Goal: Information Seeking & Learning: Learn about a topic

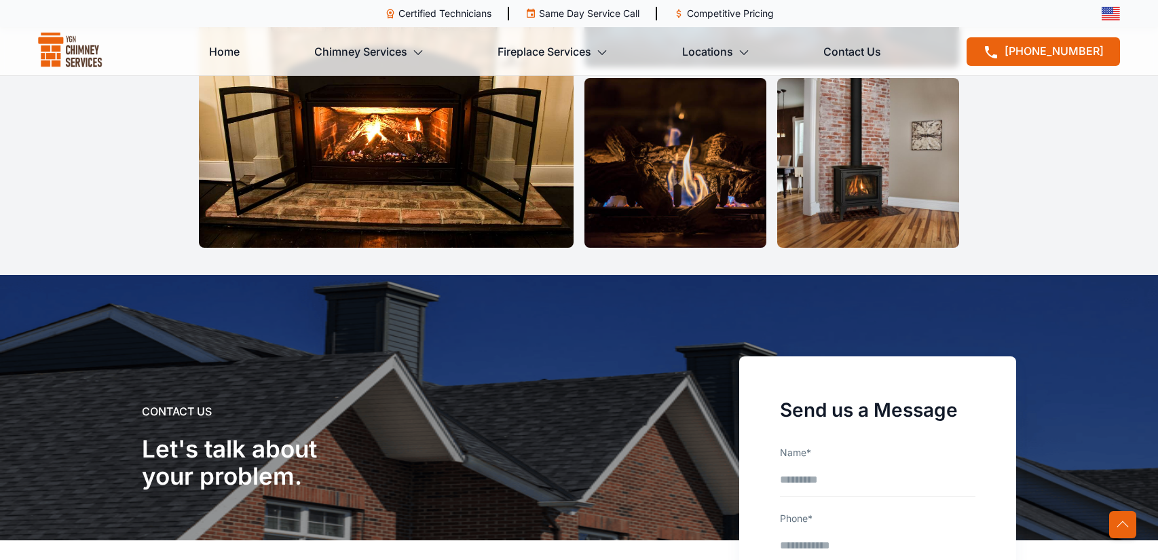
scroll to position [4163, 0]
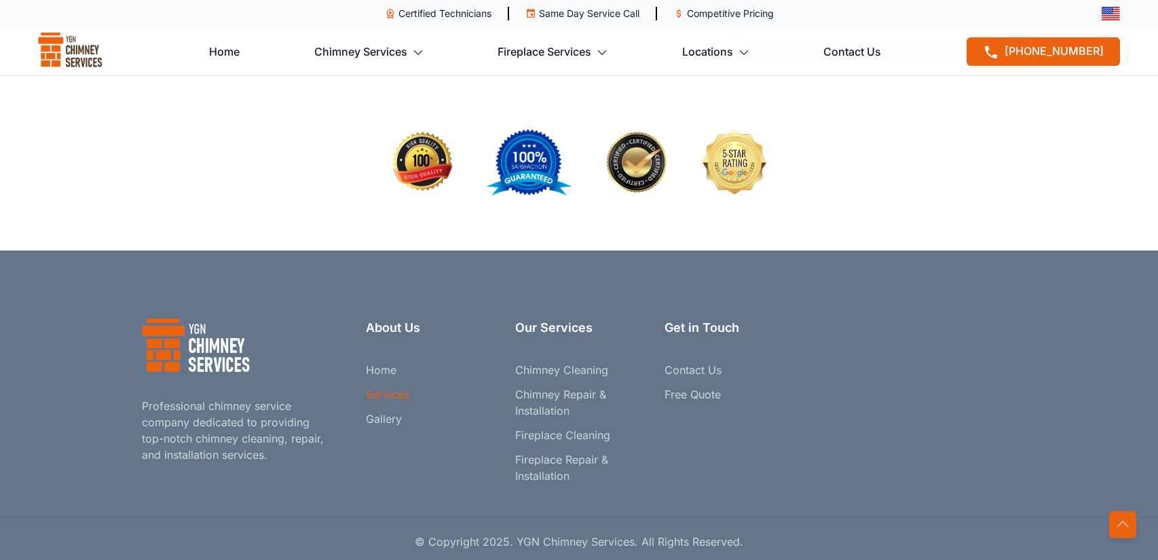
click at [387, 392] on link "Services" at bounding box center [387, 394] width 43 height 16
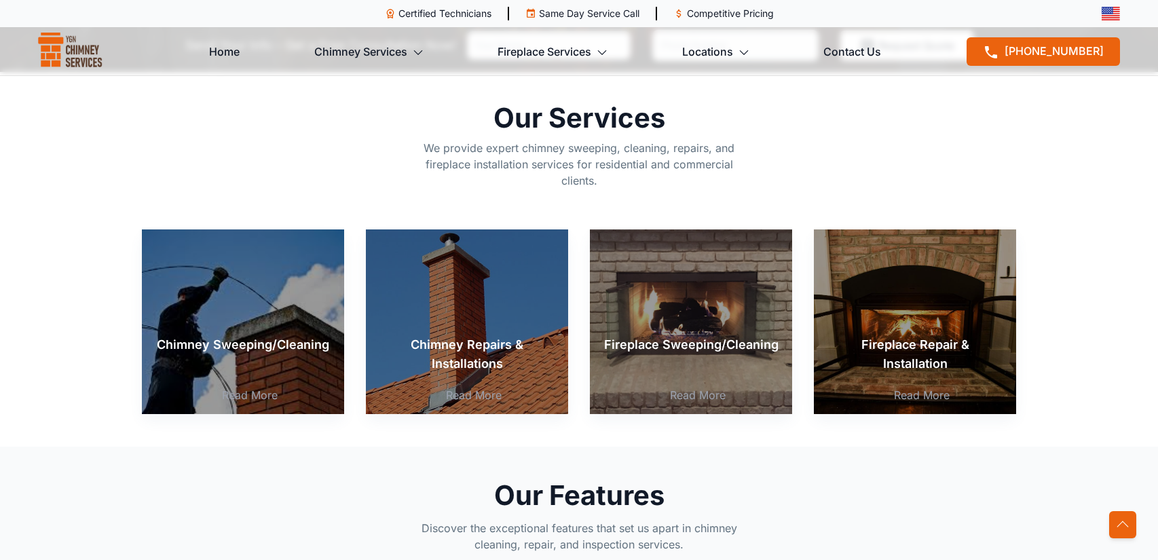
scroll to position [389, 0]
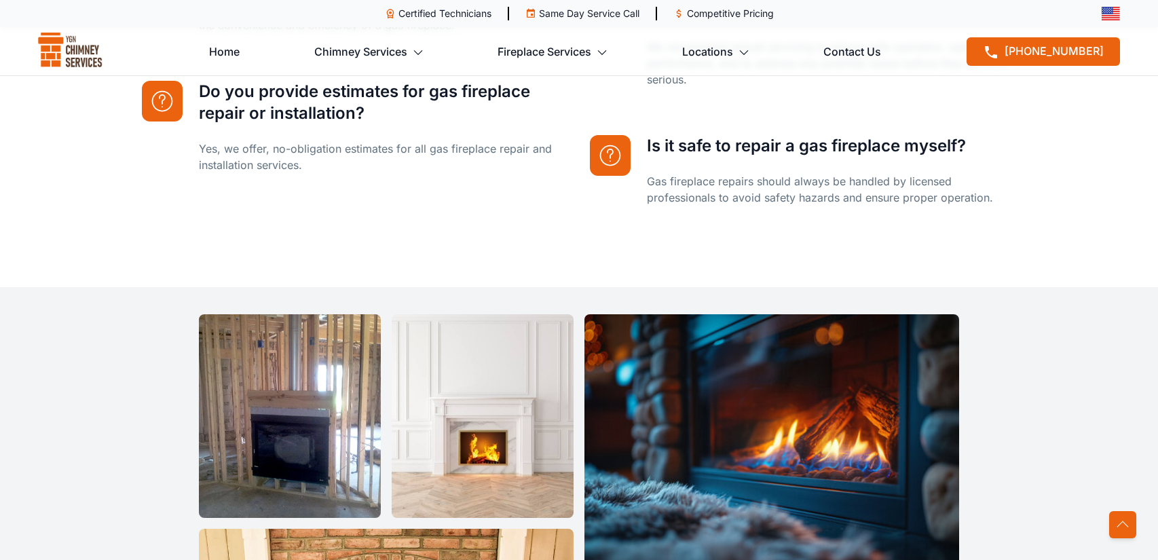
scroll to position [4163, 0]
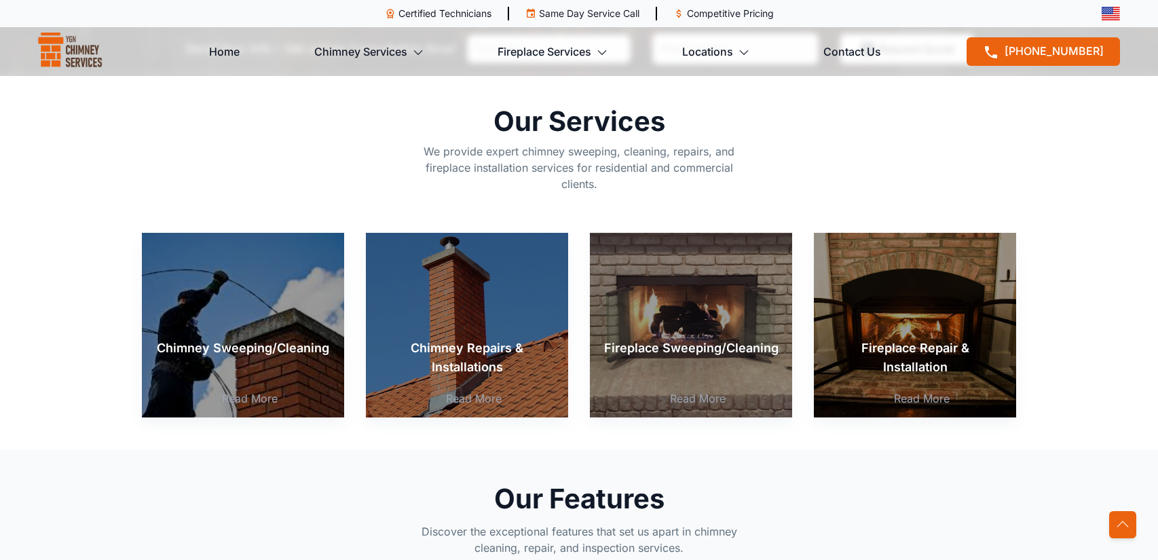
scroll to position [393, 0]
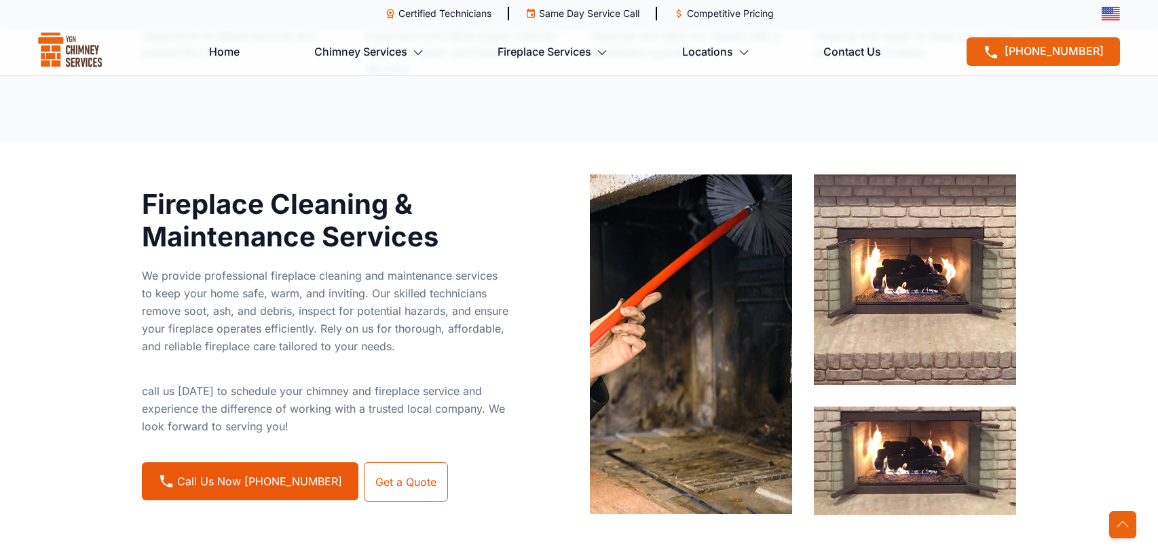
scroll to position [805, 0]
